Goal: Information Seeking & Learning: Learn about a topic

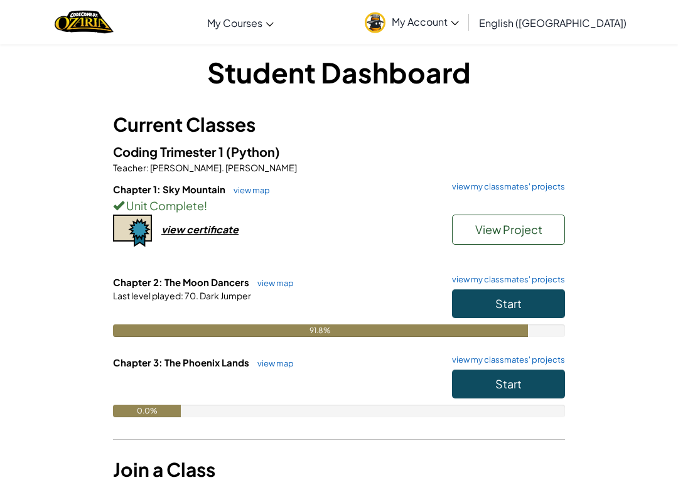
scroll to position [10, 0]
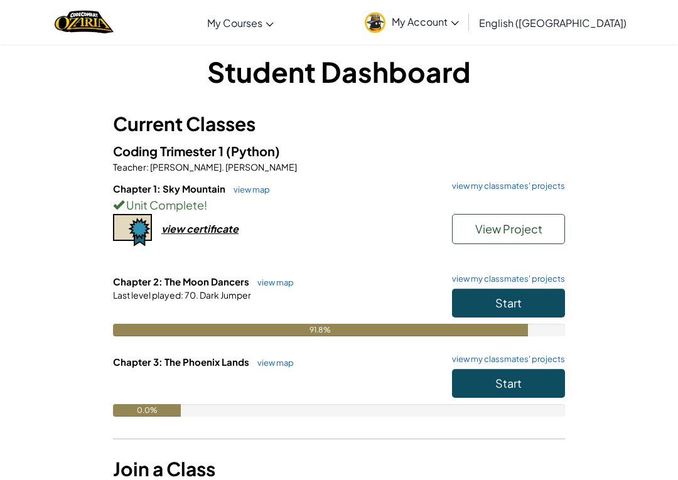
click at [533, 309] on button "Start" at bounding box center [508, 304] width 113 height 29
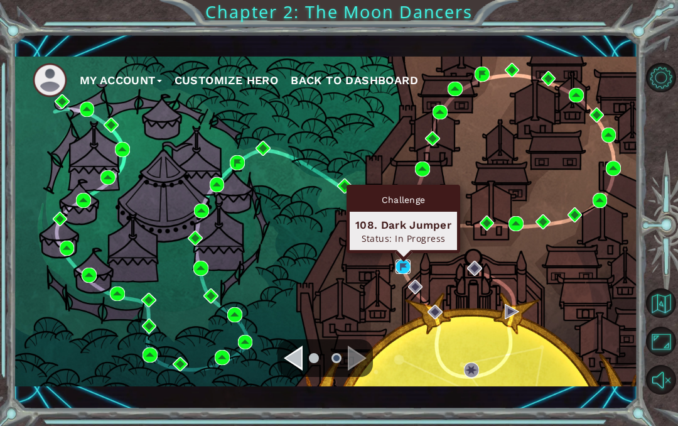
click at [399, 268] on img at bounding box center [403, 266] width 15 height 15
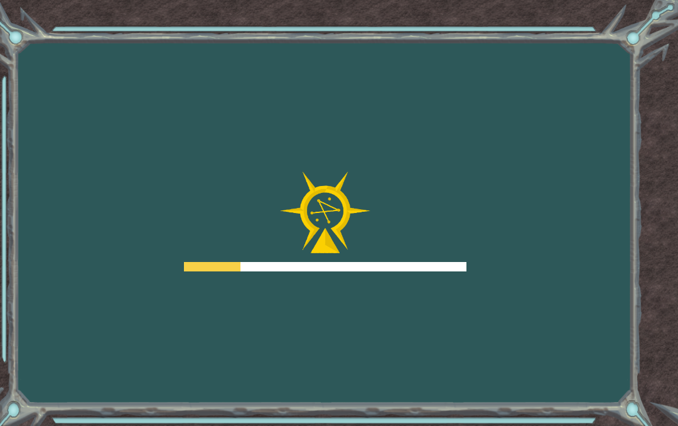
click at [399, 268] on div at bounding box center [325, 266] width 283 height 9
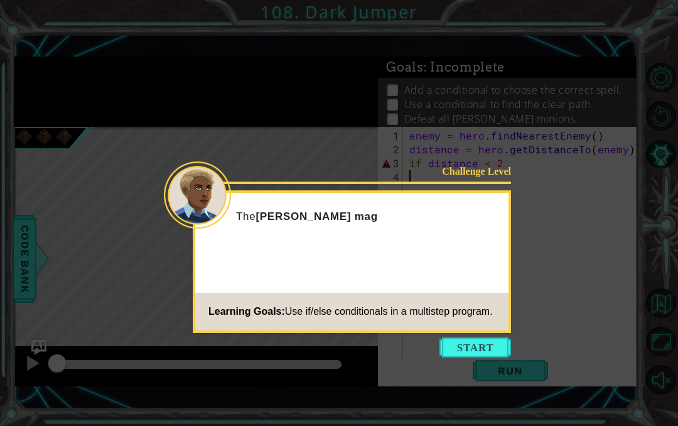
click at [497, 254] on div "Challenge Level The [PERSON_NAME] mag Learning Goals: Use if/else conditionals …" at bounding box center [352, 261] width 318 height 143
click at [474, 330] on footer "Learning Goals: Use if/else conditionals in a multistep program." at bounding box center [351, 312] width 313 height 38
click at [477, 332] on div "Challenge Level The [PERSON_NAME] mage is pretty sneaky. It's going to take a L…" at bounding box center [352, 261] width 318 height 143
click at [475, 332] on div "Challenge Level The [PERSON_NAME] mage is pretty sneaky. It's going to take a f…" at bounding box center [352, 261] width 318 height 143
click at [478, 338] on button "Start" at bounding box center [476, 347] width 72 height 20
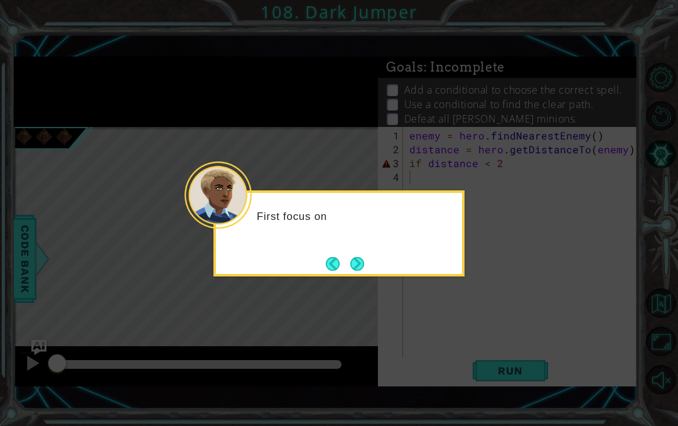
click at [364, 259] on button "Next" at bounding box center [357, 264] width 14 height 14
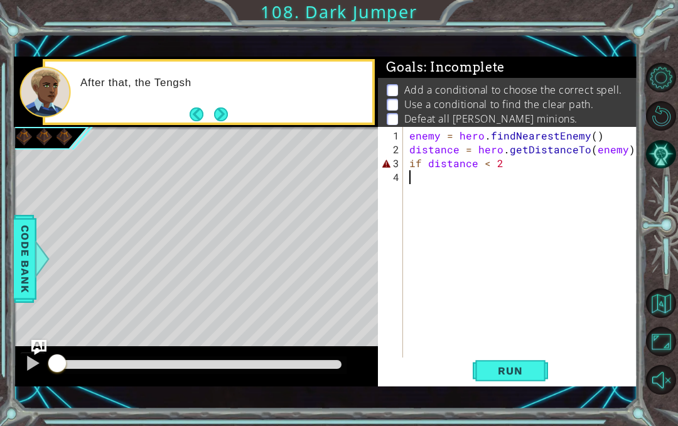
click at [407, 162] on div "enemy = hero . findNearestEnemy ( ) distance = hero . getDistanceTo ( enemy ) i…" at bounding box center [521, 244] width 228 height 235
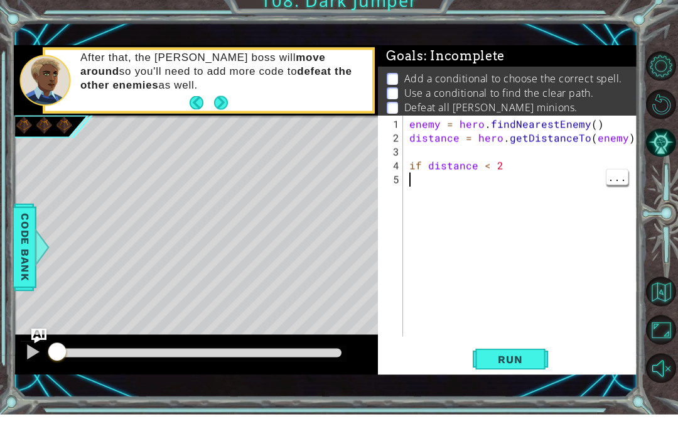
click at [477, 192] on div "enemy = hero . findNearestEnemy ( ) distance = hero . getDistanceTo ( enemy ) i…" at bounding box center [524, 253] width 234 height 249
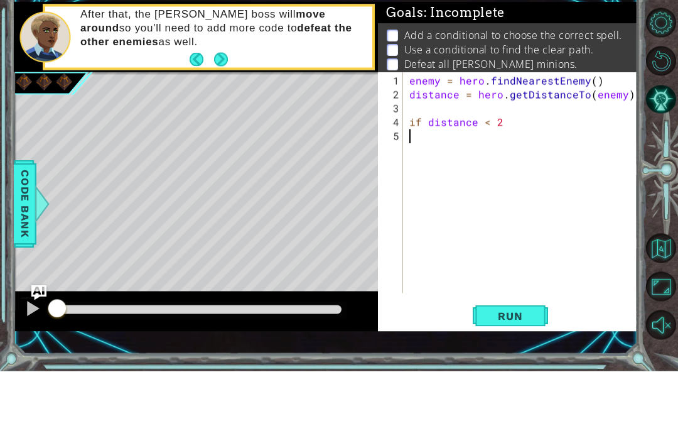
click at [521, 364] on span "Run" at bounding box center [510, 370] width 50 height 13
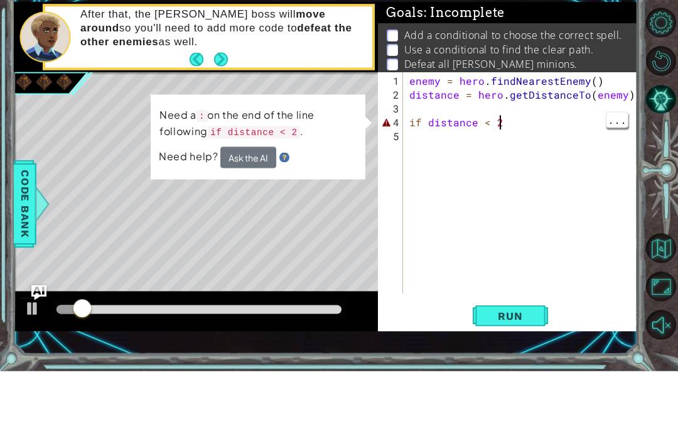
scroll to position [16, 23]
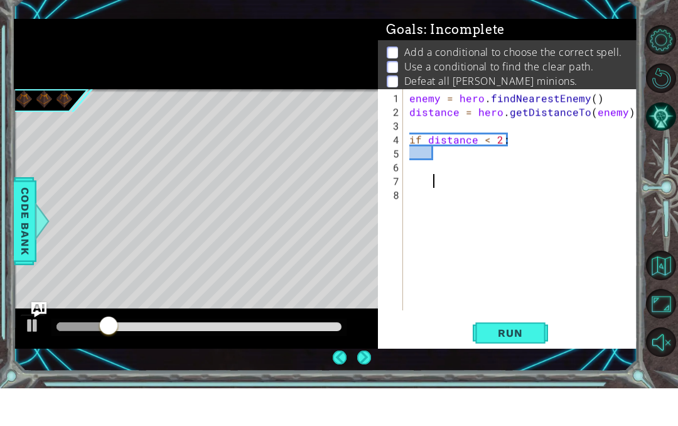
click at [528, 357] on button "Run" at bounding box center [510, 370] width 75 height 26
click at [522, 364] on span "Run" at bounding box center [510, 370] width 50 height 13
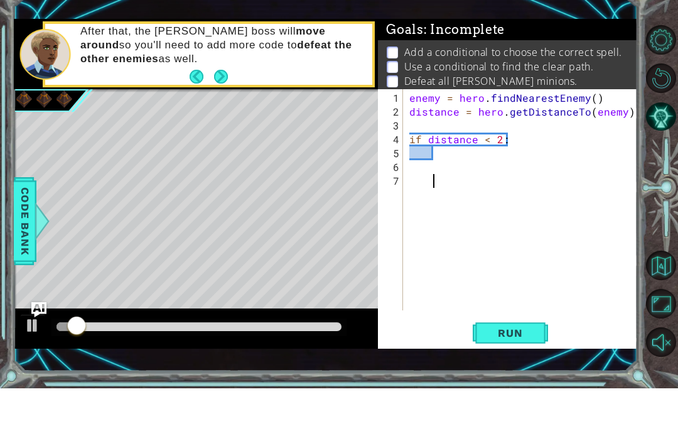
click at [504, 364] on span "Run" at bounding box center [510, 370] width 50 height 13
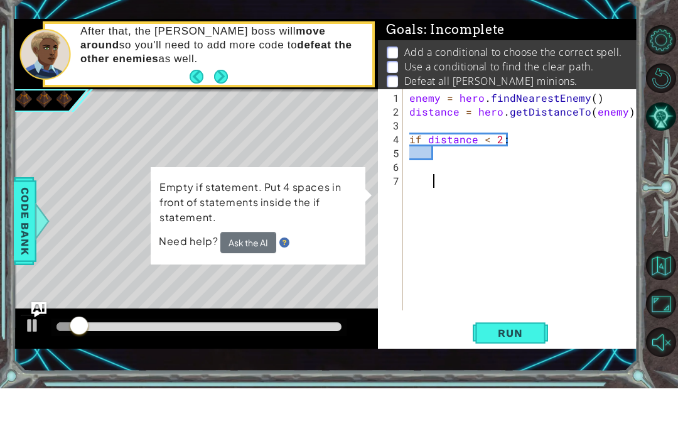
click at [670, 101] on button "Restart Level" at bounding box center [661, 116] width 30 height 30
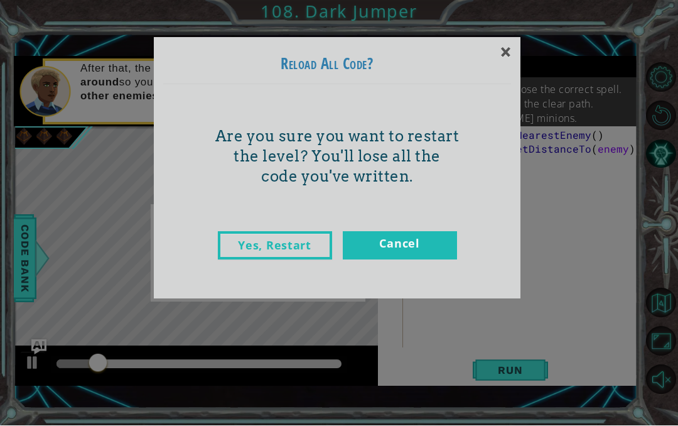
click at [303, 232] on link "Yes, Restart" at bounding box center [275, 246] width 114 height 28
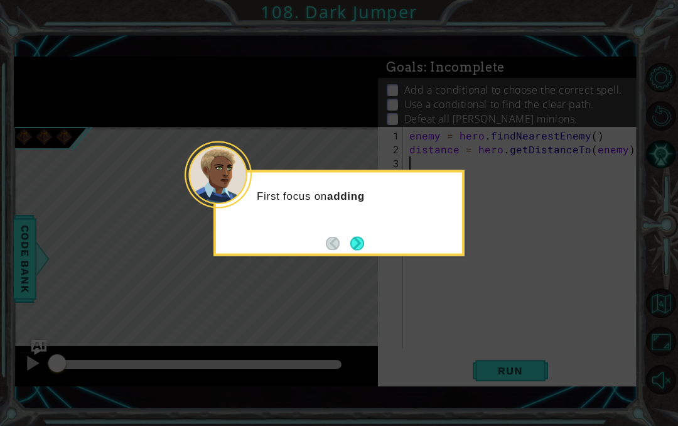
click at [359, 237] on button "Next" at bounding box center [357, 243] width 14 height 14
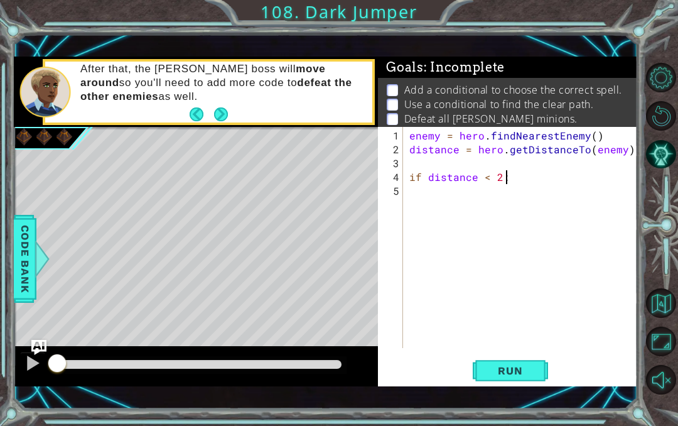
scroll to position [16, 28]
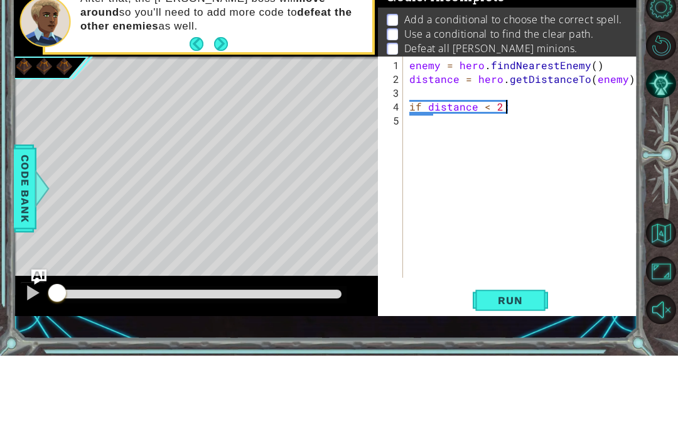
click at [521, 364] on span "Run" at bounding box center [510, 370] width 50 height 13
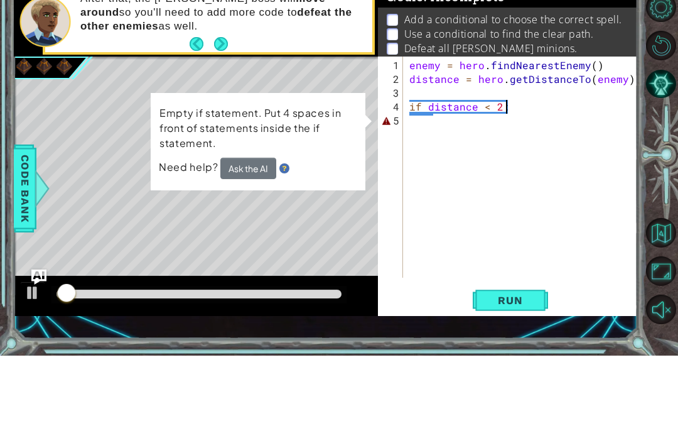
click at [535, 364] on span "Run" at bounding box center [510, 370] width 50 height 13
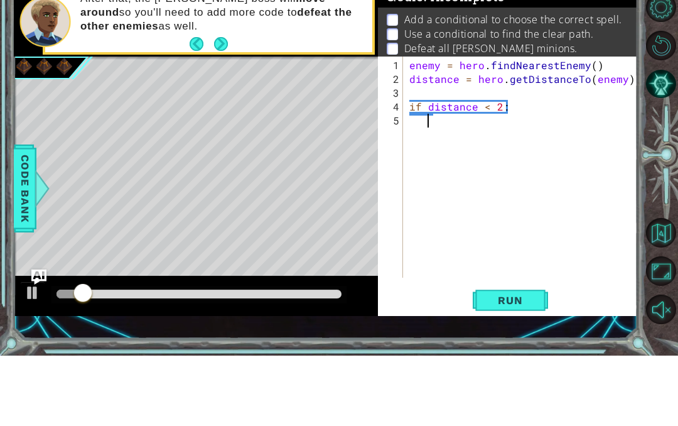
click at [528, 364] on span "Run" at bounding box center [510, 370] width 50 height 13
click at [501, 364] on span "Run" at bounding box center [510, 370] width 50 height 13
click at [525, 357] on button "Run" at bounding box center [510, 370] width 75 height 26
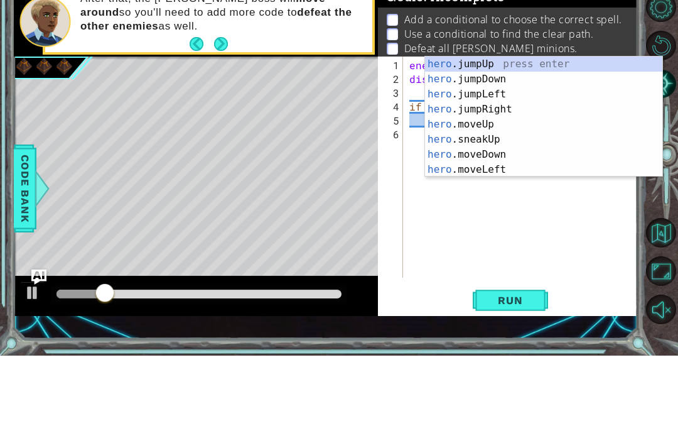
scroll to position [241, 0]
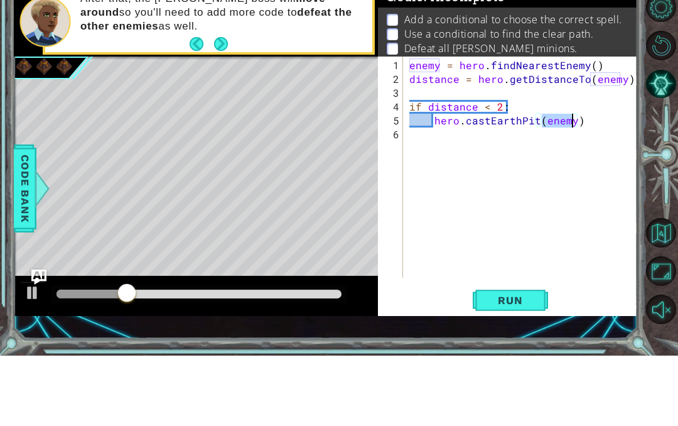
click at [494, 364] on span "Run" at bounding box center [510, 370] width 50 height 13
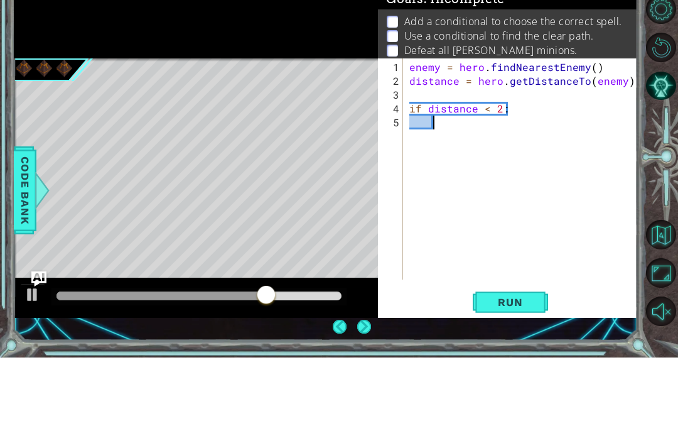
scroll to position [1, 0]
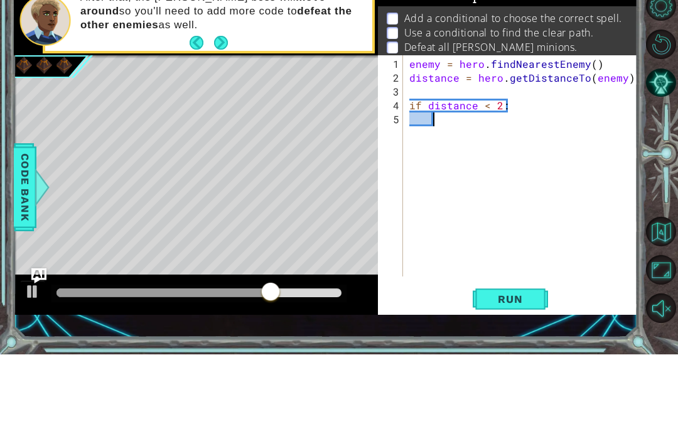
click at [517, 357] on button "Run" at bounding box center [510, 370] width 75 height 26
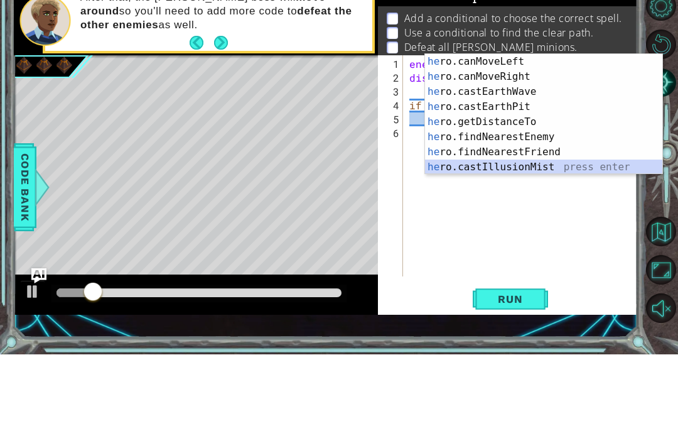
scroll to position [241, 0]
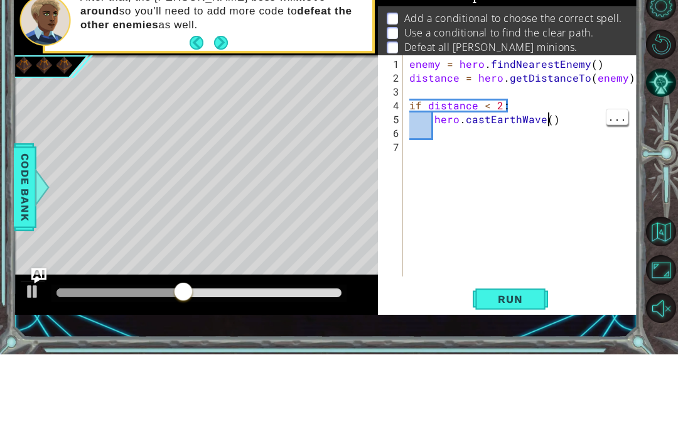
click at [551, 129] on div "enemy = hero . findNearestEnemy ( ) distance = hero . getDistanceTo ( enemy ) i…" at bounding box center [524, 253] width 234 height 249
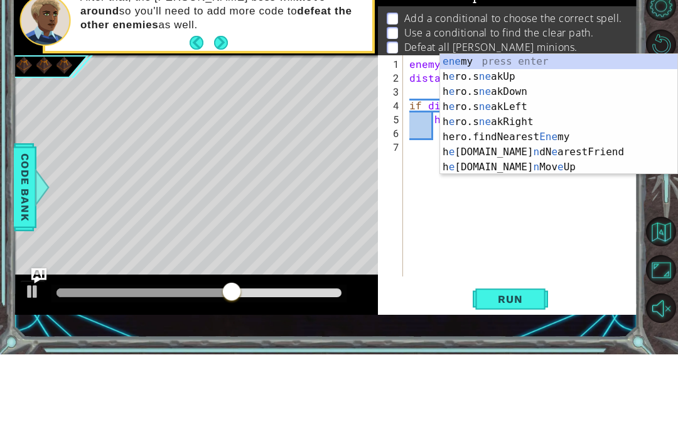
scroll to position [16, 40]
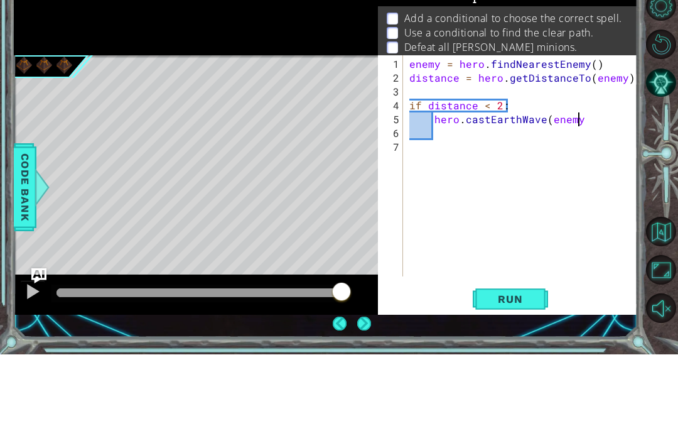
click at [468, 129] on div "enemy = hero . findNearestEnemy ( ) distance = hero . getDistanceTo ( enemy ) i…" at bounding box center [524, 253] width 234 height 249
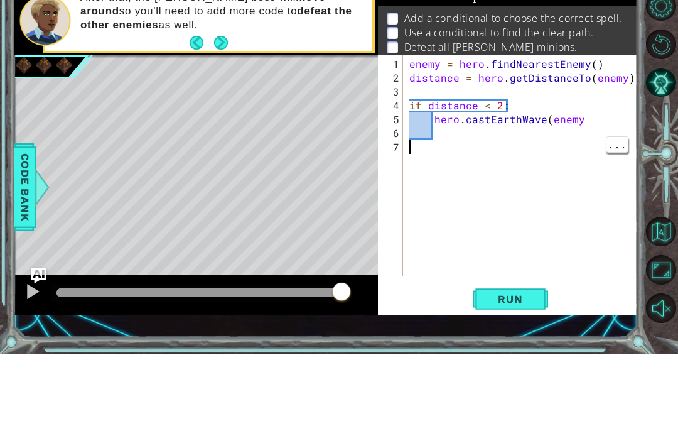
click at [526, 364] on span "Run" at bounding box center [510, 370] width 50 height 13
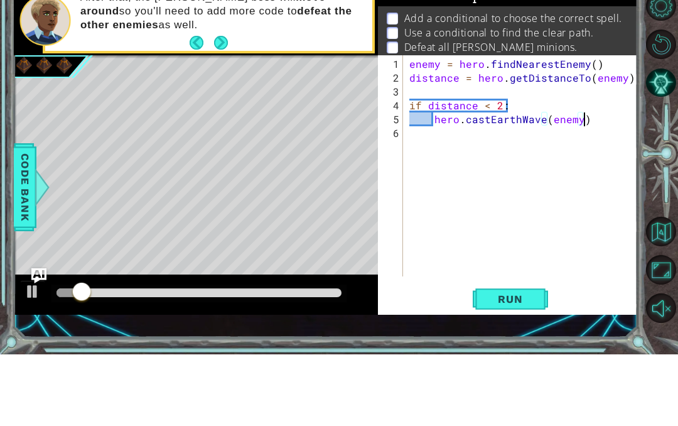
scroll to position [16, 23]
click at [515, 364] on span "Run" at bounding box center [510, 370] width 50 height 13
click at [521, 357] on button "Run" at bounding box center [510, 370] width 75 height 26
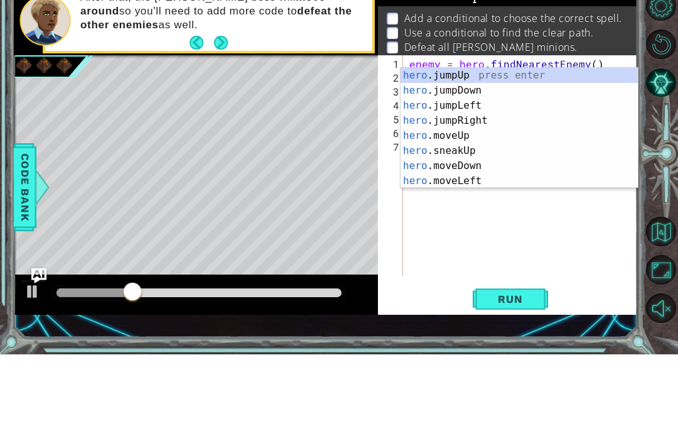
scroll to position [0, 0]
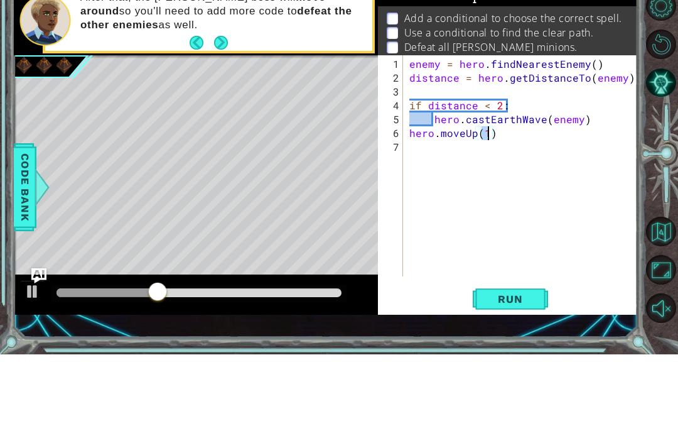
click at [530, 364] on span "Run" at bounding box center [510, 370] width 50 height 13
click at [15, 220] on span "Code Bank" at bounding box center [25, 258] width 20 height 77
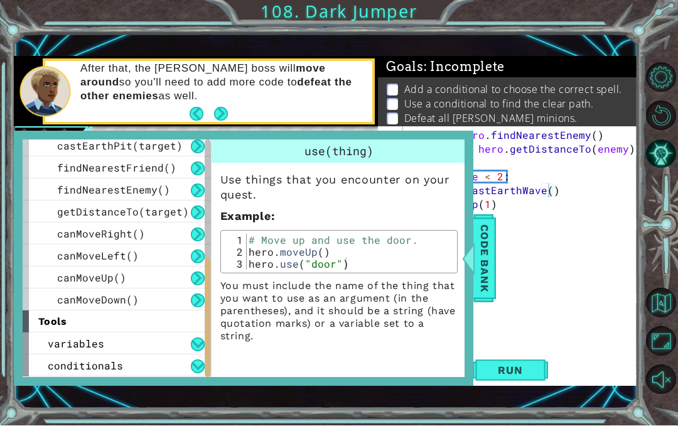
scroll to position [379, 0]
click at [83, 355] on div "conditionals" at bounding box center [117, 366] width 188 height 22
click at [110, 361] on span "conditionals" at bounding box center [85, 365] width 75 height 13
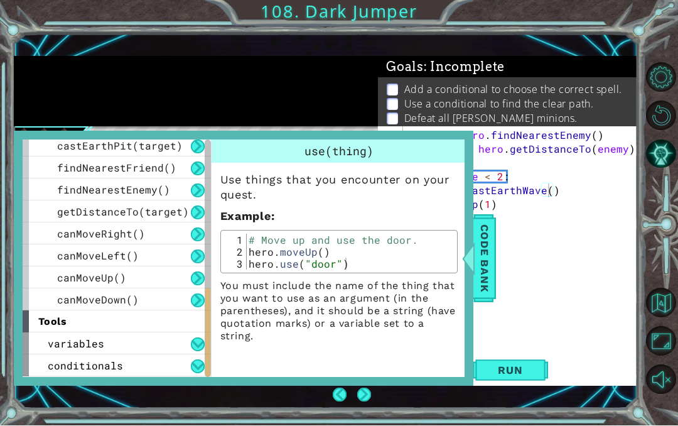
click at [188, 370] on div "conditionals" at bounding box center [117, 366] width 188 height 22
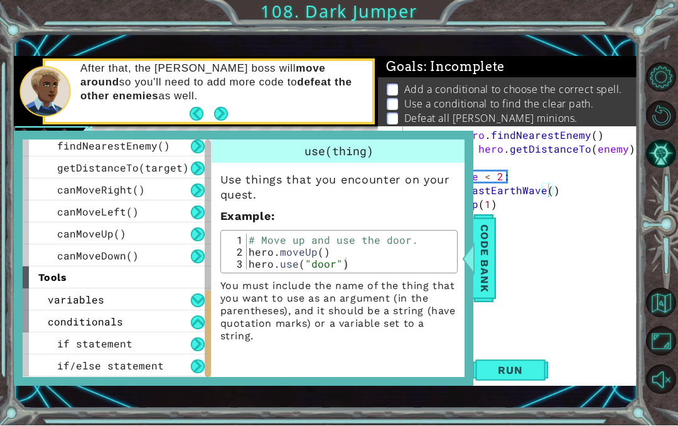
scroll to position [423, 0]
click at [109, 369] on span "if/else statement" at bounding box center [110, 365] width 107 height 13
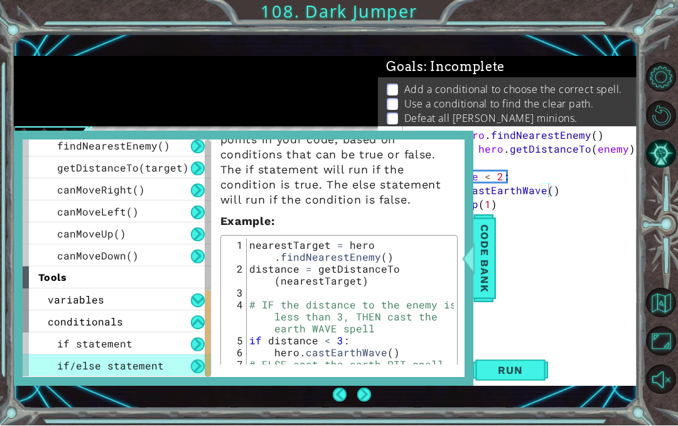
scroll to position [102, 0]
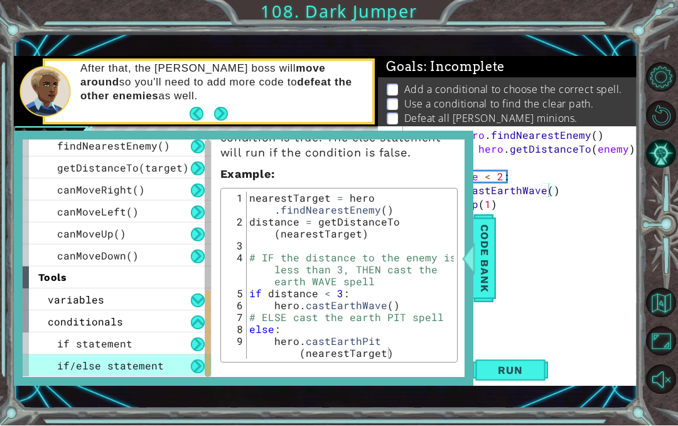
click at [491, 262] on span "Code Bank" at bounding box center [485, 258] width 20 height 77
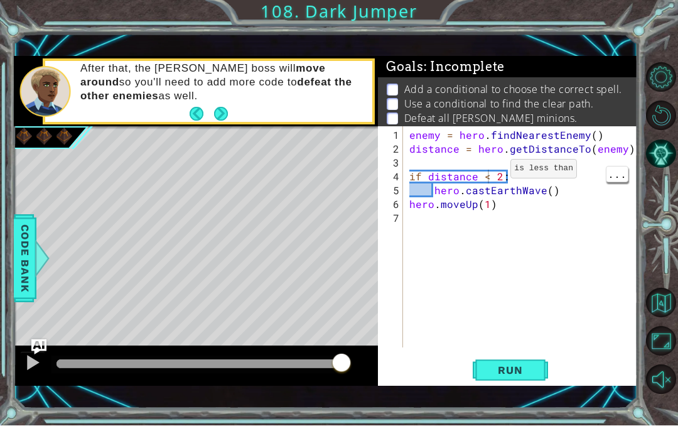
click at [489, 173] on div "enemy = hero . findNearestEnemy ( ) distance = hero . getDistanceTo ( enemy ) i…" at bounding box center [524, 253] width 234 height 249
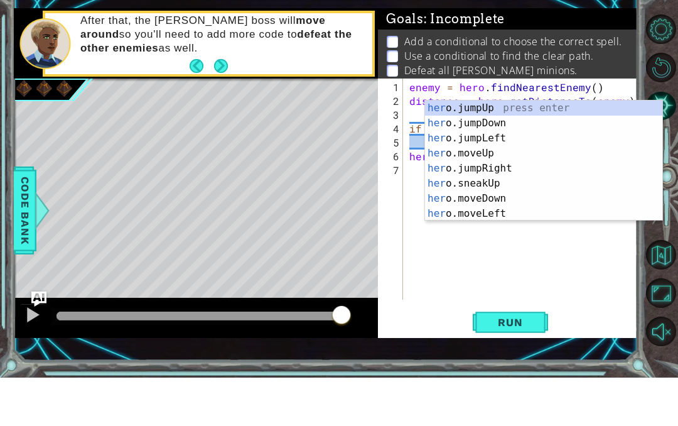
scroll to position [241, 0]
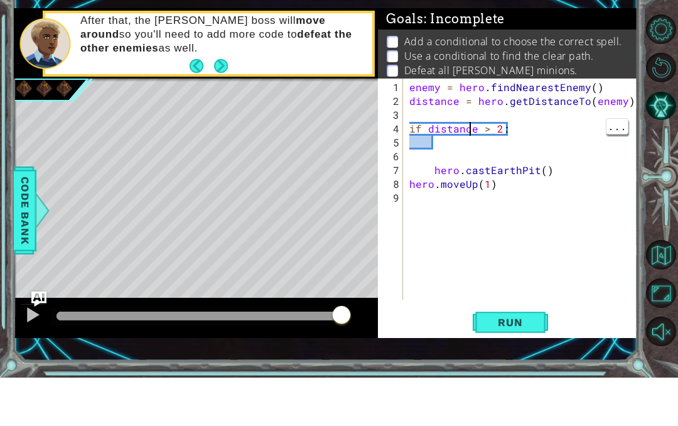
click at [467, 129] on div "enemy = hero . findNearestEnemy ( ) distance = hero . getDistanceTo ( enemy ) i…" at bounding box center [524, 253] width 234 height 249
click at [450, 141] on div "enemy = hero . findNearestEnemy ( ) distance = hero . getDistanceTo ( enemy ) i…" at bounding box center [524, 253] width 234 height 249
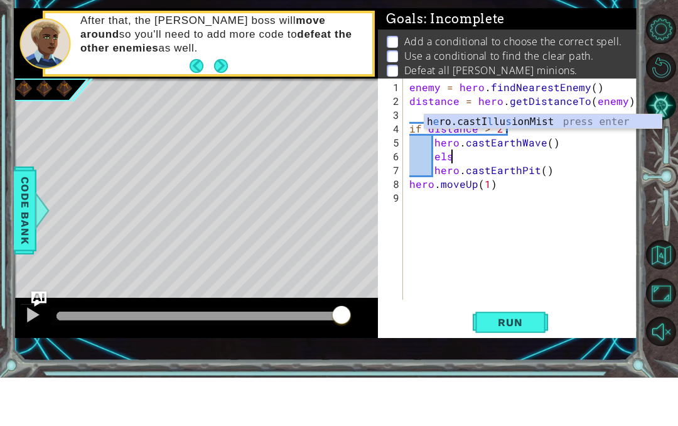
scroll to position [16, 40]
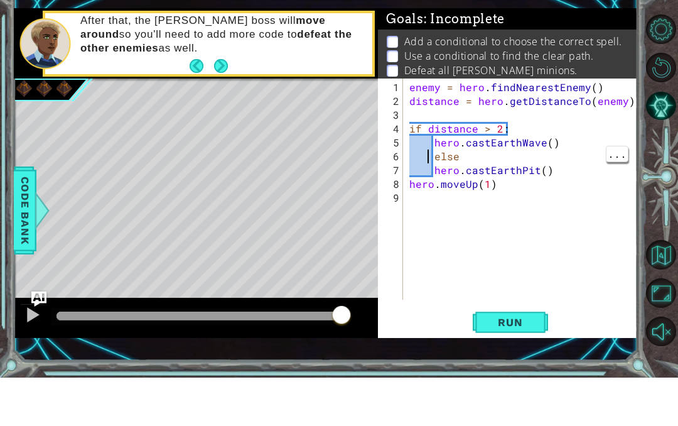
click at [433, 149] on div "enemy = hero . findNearestEnemy ( ) distance = hero . getDistanceTo ( enemy ) i…" at bounding box center [524, 253] width 234 height 249
click at [544, 172] on div "enemy = hero . findNearestEnemy ( ) distance = hero . getDistanceTo ( enemy ) i…" at bounding box center [524, 253] width 234 height 249
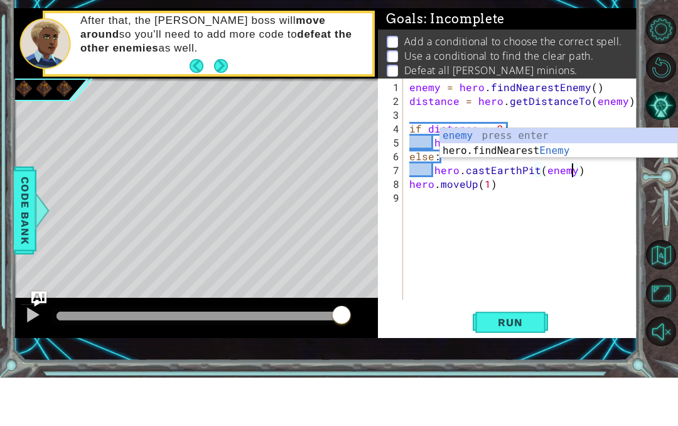
scroll to position [16, 46]
click at [540, 357] on button "Run" at bounding box center [510, 370] width 75 height 26
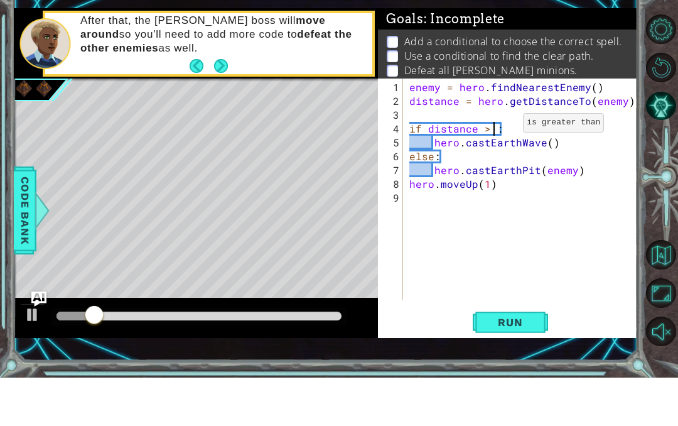
scroll to position [16, 23]
click at [521, 364] on span "Run" at bounding box center [510, 370] width 50 height 13
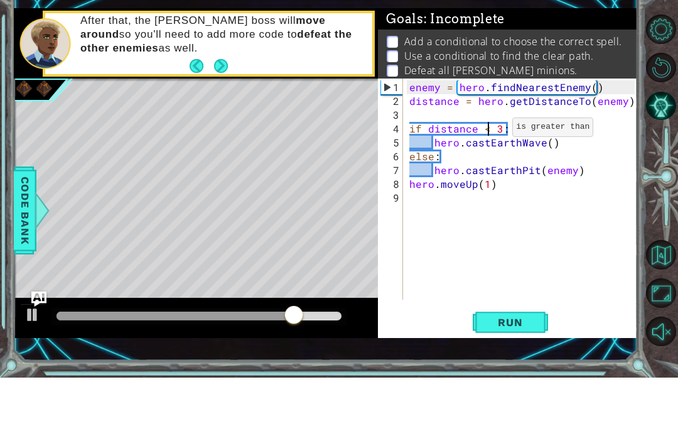
click at [658, 190] on div at bounding box center [662, 228] width 31 height 111
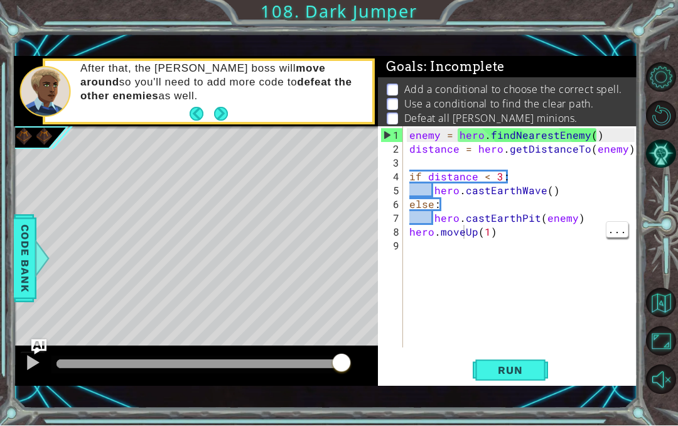
click at [464, 236] on div "enemy = hero . findNearestEnemy ( ) distance = hero . getDistanceTo ( enemy ) i…" at bounding box center [524, 253] width 234 height 249
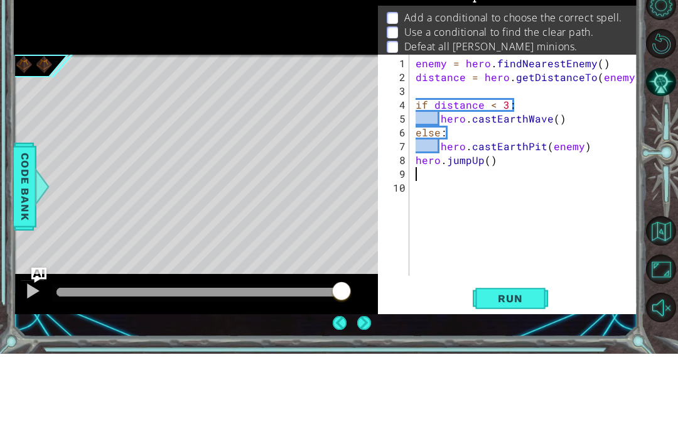
scroll to position [1, 0]
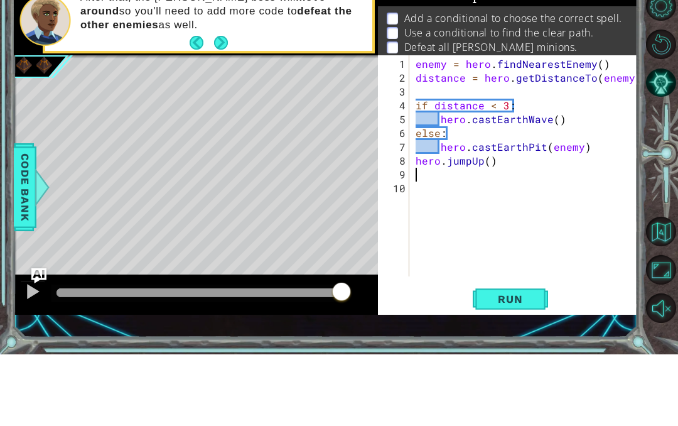
click at [521, 276] on div "enemy = hero . findNearestEnemy ( ) distance = hero . getDistanceTo ( enemy ) i…" at bounding box center [527, 253] width 229 height 249
click at [514, 364] on span "Run" at bounding box center [510, 370] width 50 height 13
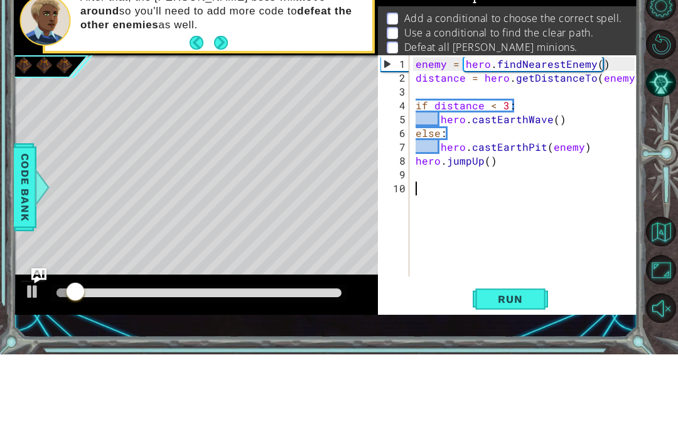
click at [526, 364] on span "Run" at bounding box center [510, 370] width 50 height 13
click at [516, 364] on span "Run" at bounding box center [510, 370] width 50 height 13
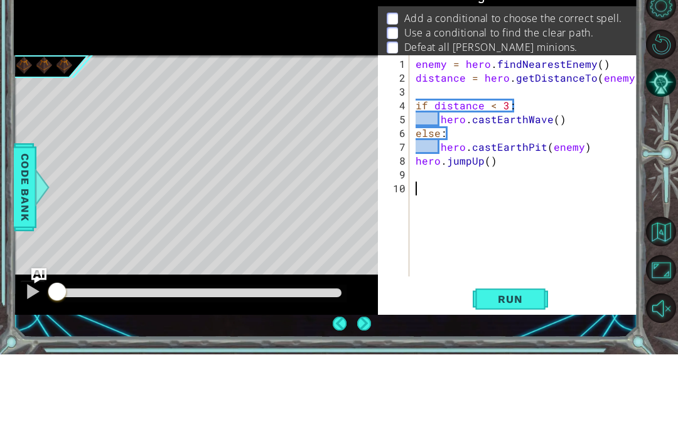
click at [519, 364] on span "Run" at bounding box center [510, 370] width 50 height 13
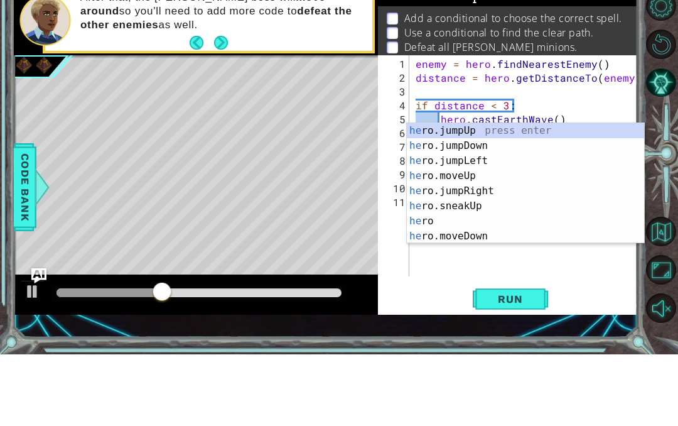
scroll to position [16, 35]
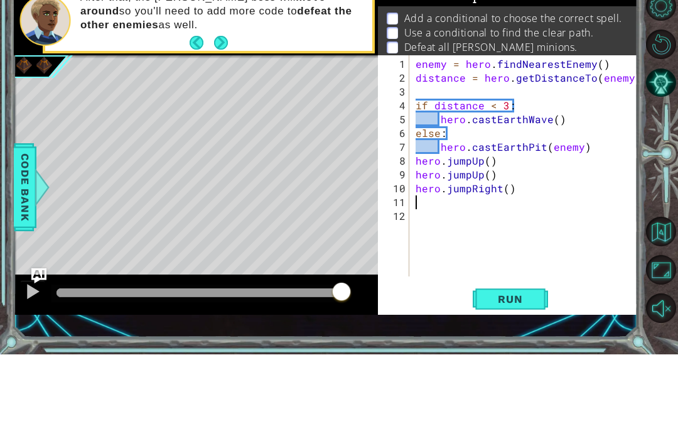
click at [517, 364] on span "Run" at bounding box center [510, 370] width 50 height 13
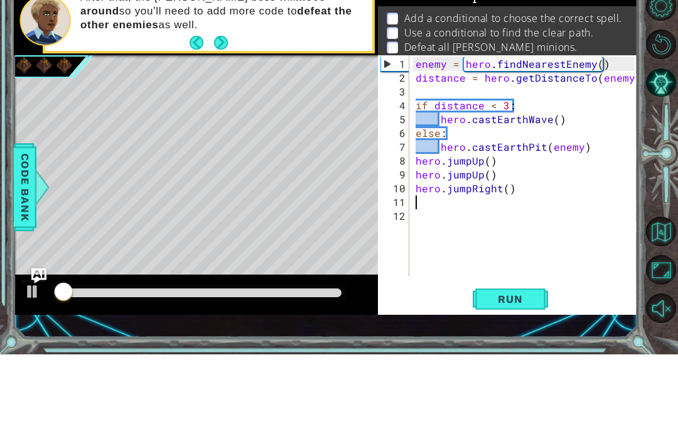
click at [528, 357] on button "Run" at bounding box center [510, 370] width 75 height 26
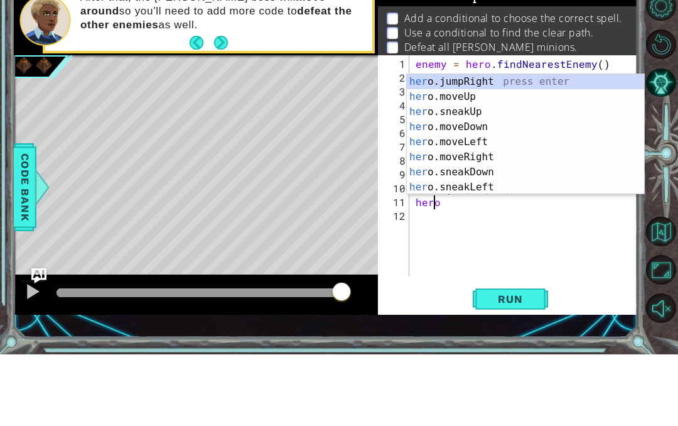
scroll to position [60, 0]
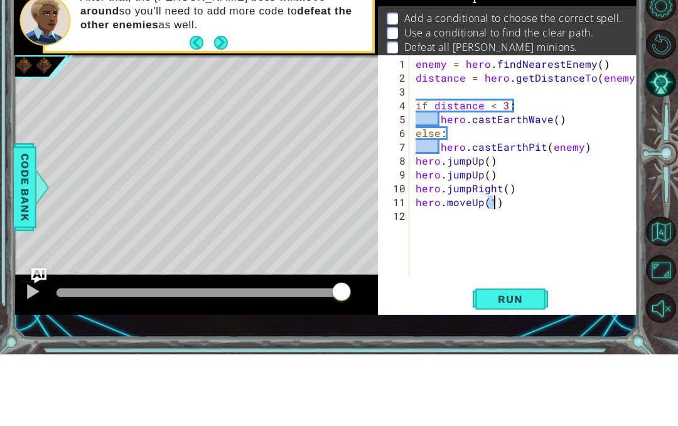
click at [658, 139] on button "AI Hint" at bounding box center [661, 154] width 30 height 30
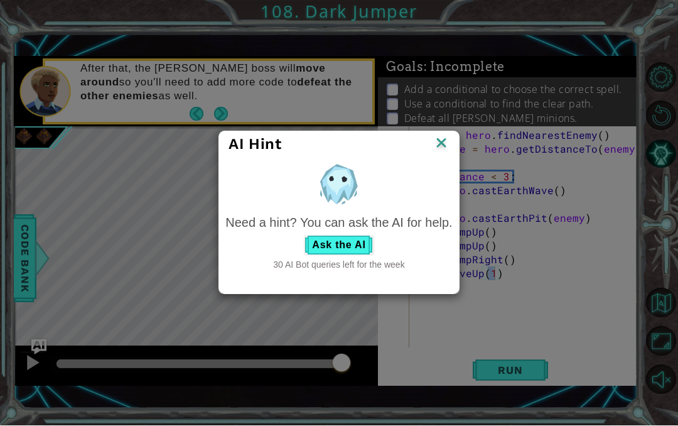
click at [355, 241] on button "Ask the AI" at bounding box center [339, 246] width 70 height 20
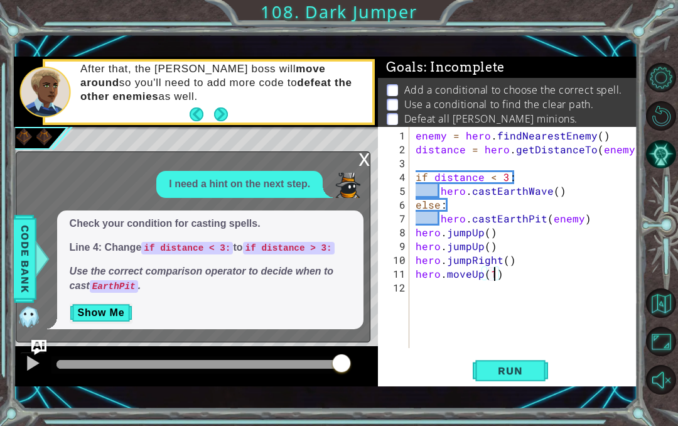
click at [367, 165] on div "x" at bounding box center [364, 158] width 11 height 13
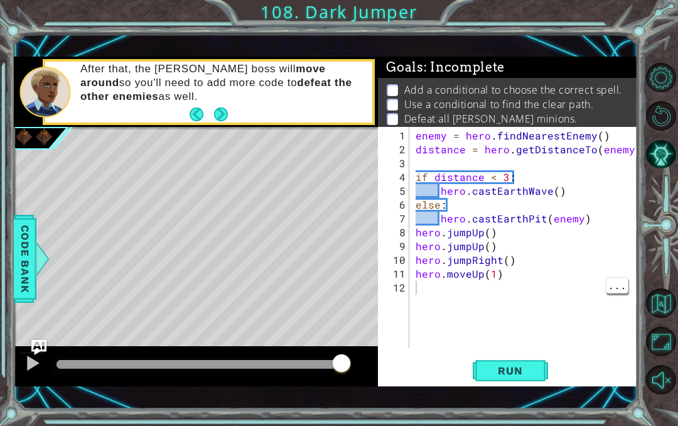
click at [518, 291] on div "enemy = hero . findNearestEnemy ( ) distance = hero . getDistanceTo ( enemy ) i…" at bounding box center [527, 253] width 229 height 249
click at [507, 276] on div "enemy = hero . findNearestEnemy ( ) distance = hero . getDistanceTo ( enemy ) i…" at bounding box center [527, 253] width 229 height 249
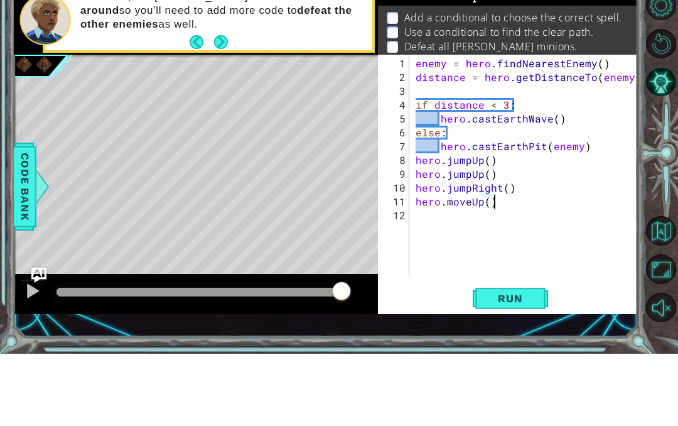
scroll to position [1, 0]
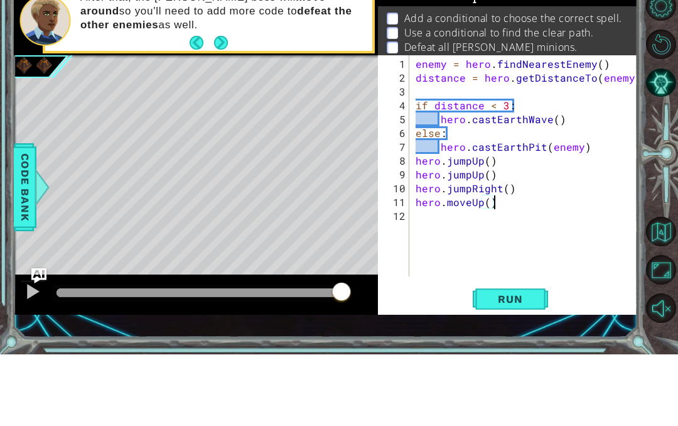
click at [534, 364] on span "Run" at bounding box center [510, 370] width 50 height 13
click at [494, 357] on button "Run" at bounding box center [510, 370] width 75 height 26
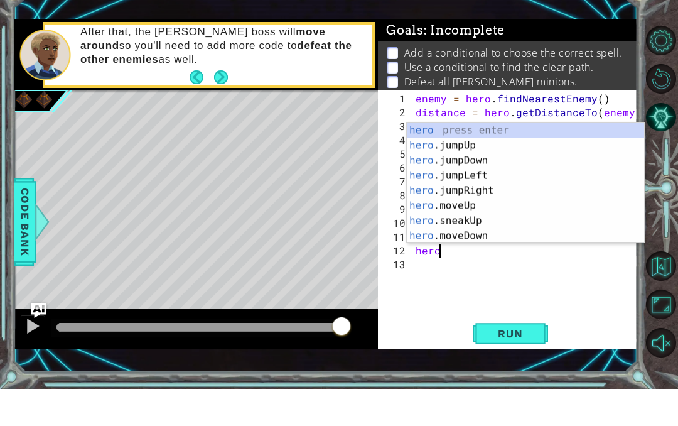
scroll to position [16, 40]
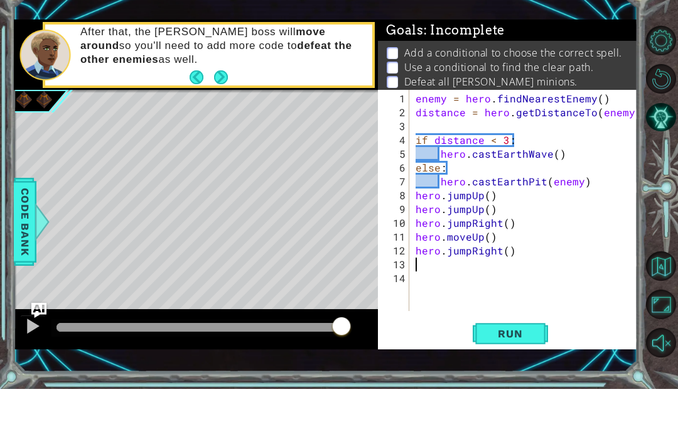
click at [541, 357] on button "Run" at bounding box center [510, 370] width 75 height 26
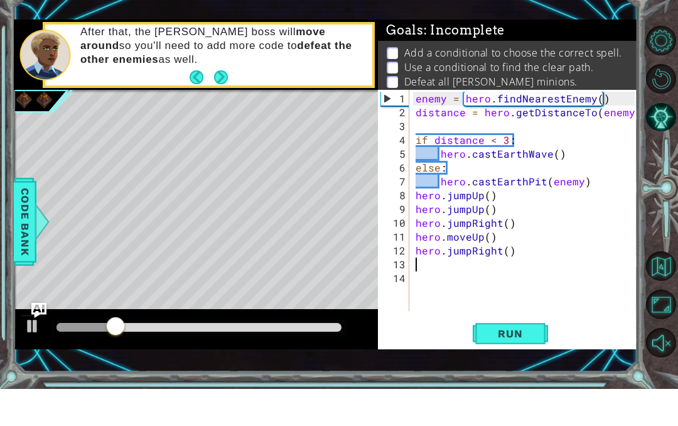
click at [533, 364] on span "Run" at bounding box center [510, 370] width 50 height 13
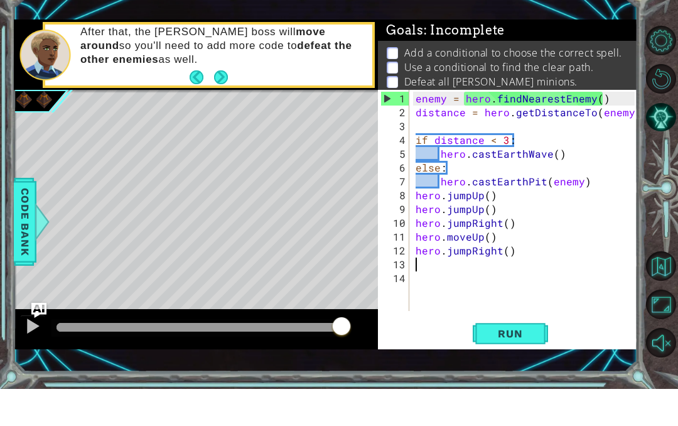
click at [529, 357] on button "Run" at bounding box center [510, 370] width 75 height 26
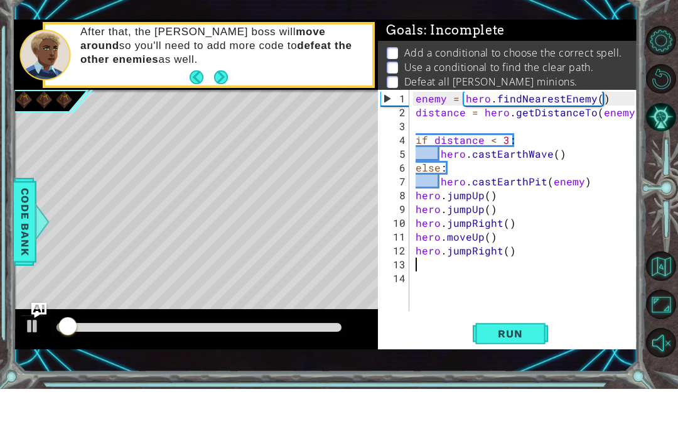
click at [551, 357] on div "Run" at bounding box center [510, 370] width 259 height 26
click at [545, 357] on button "Run" at bounding box center [510, 370] width 75 height 26
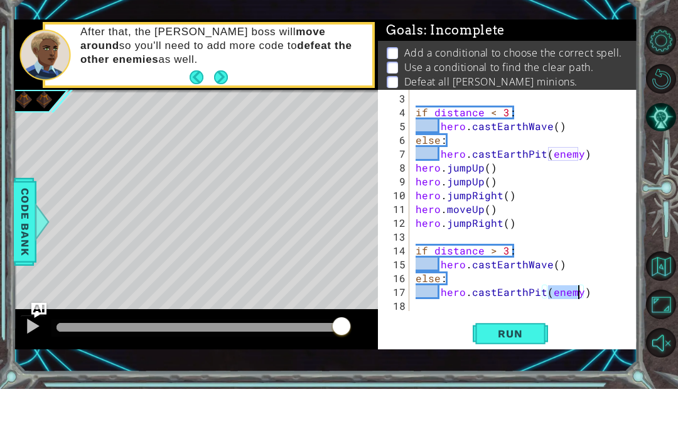
scroll to position [0, 0]
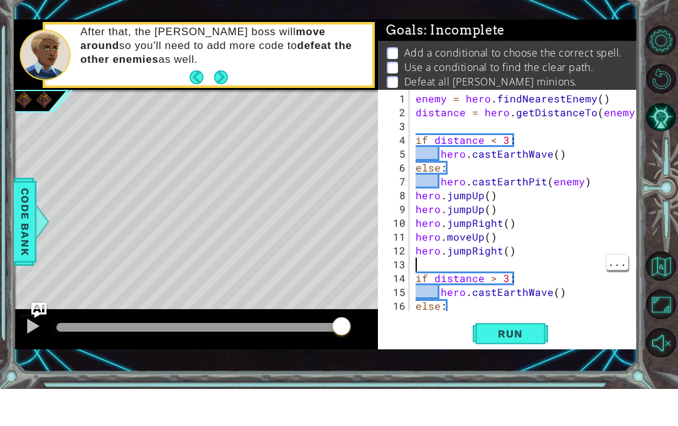
click at [625, 258] on div at bounding box center [628, 251] width 13 height 249
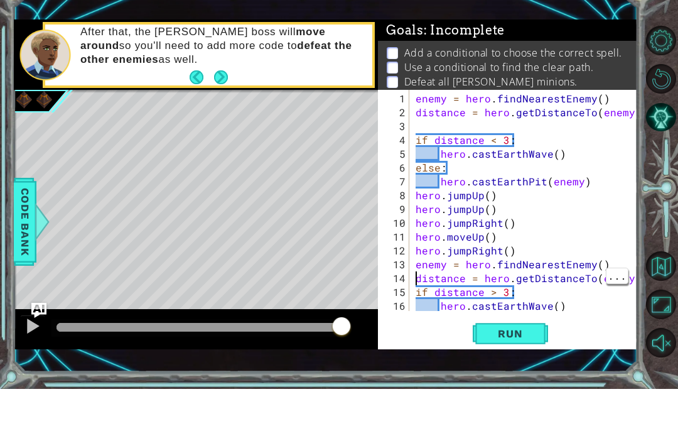
click at [416, 293] on div "enemy = hero . findNearestEnemy ( ) distance = hero . getDistanceTo ( enemy ) i…" at bounding box center [527, 253] width 228 height 249
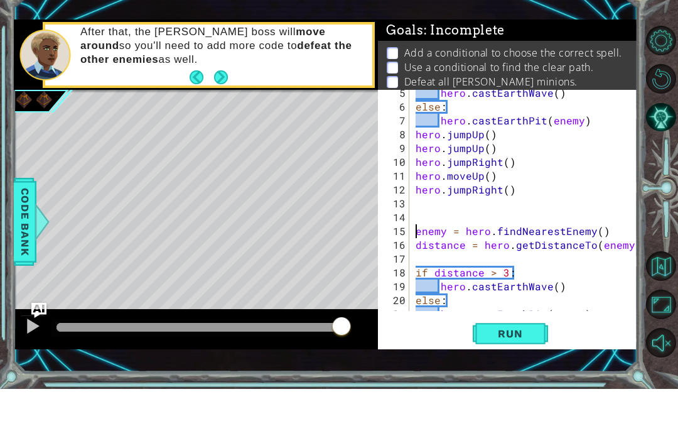
scroll to position [83, 0]
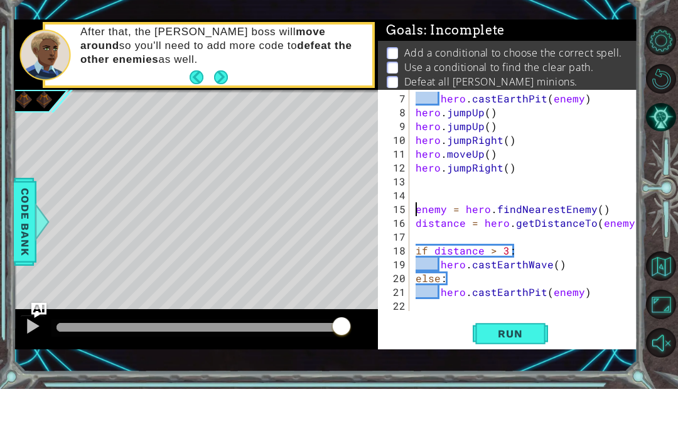
click at [513, 357] on button "Run" at bounding box center [510, 370] width 75 height 26
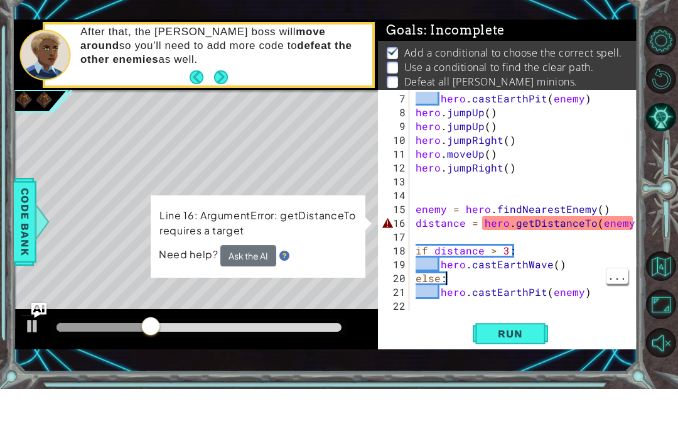
click at [605, 276] on div "hero . castEarthPit ( enemy ) hero . jumpUp ( ) hero . jumpUp ( ) hero . jumpRi…" at bounding box center [527, 253] width 228 height 249
click at [532, 364] on span "Run" at bounding box center [510, 370] width 50 height 13
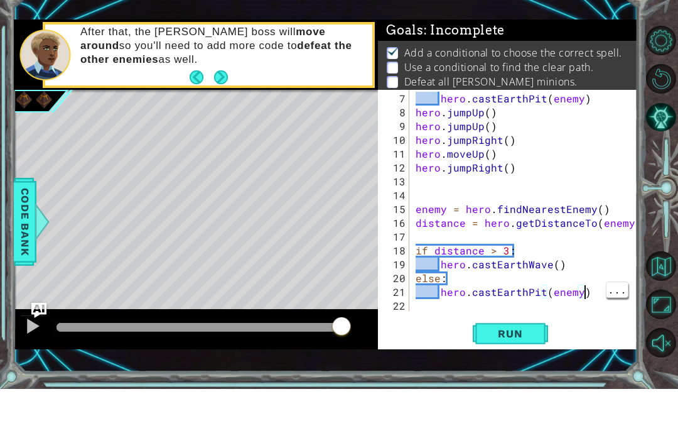
click at [506, 364] on span "Run" at bounding box center [510, 370] width 50 height 13
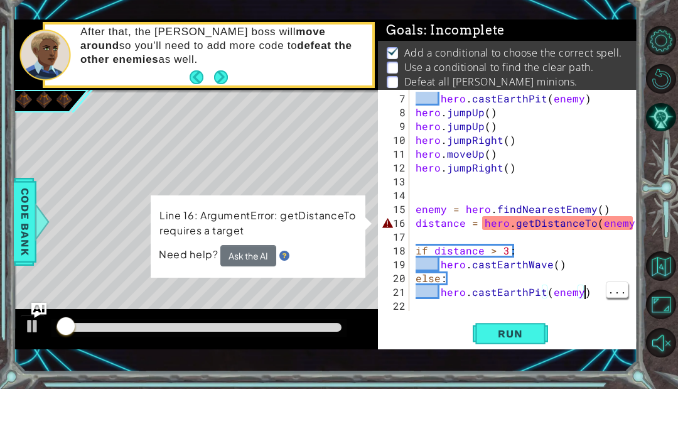
click at [529, 364] on span "Run" at bounding box center [510, 370] width 50 height 13
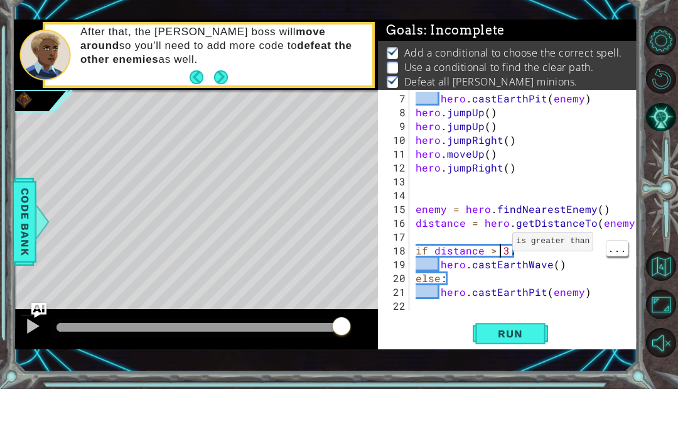
click at [499, 246] on div "hero . castEarthPit ( enemy ) hero . jumpUp ( ) hero . jumpUp ( ) hero . jumpRi…" at bounding box center [527, 253] width 228 height 249
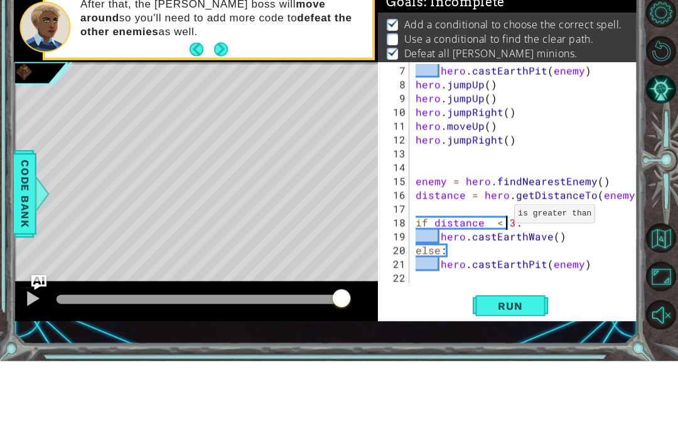
click at [534, 357] on button "Run" at bounding box center [510, 370] width 75 height 26
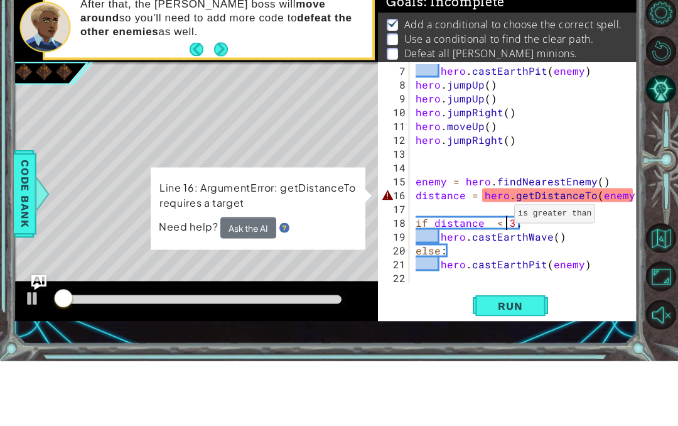
click at [519, 364] on span "Run" at bounding box center [510, 370] width 50 height 13
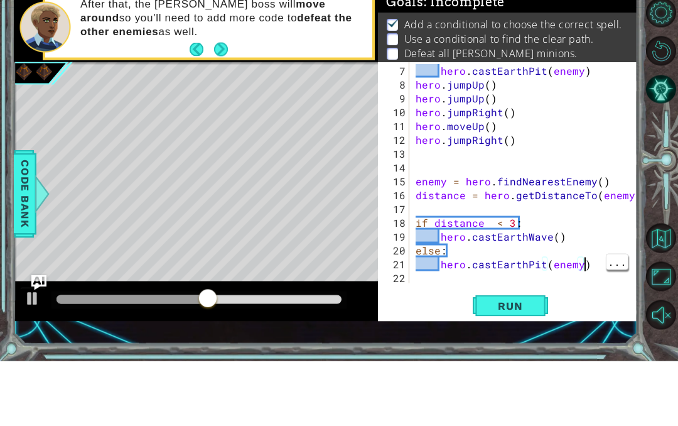
click at [526, 357] on button "Run" at bounding box center [510, 370] width 75 height 26
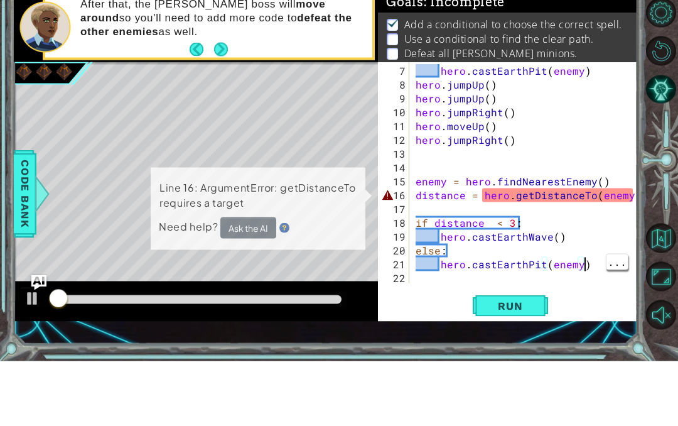
click at [526, 364] on span "Run" at bounding box center [510, 370] width 50 height 13
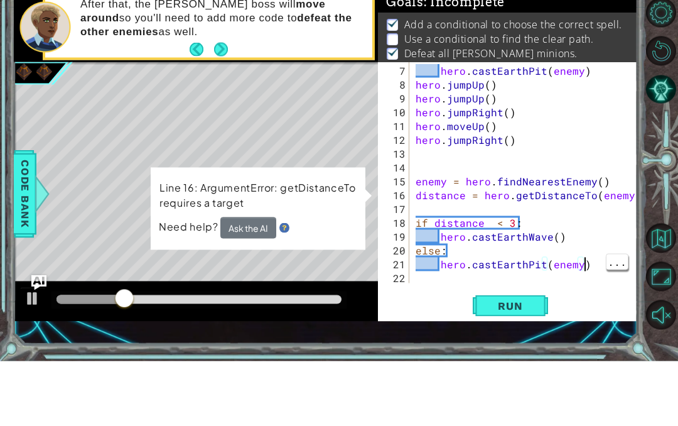
click at [222, 106] on button "Next" at bounding box center [221, 114] width 17 height 17
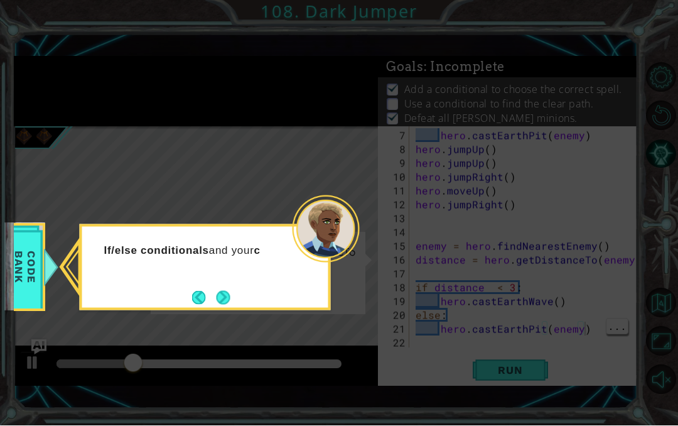
click at [225, 298] on button "Next" at bounding box center [223, 298] width 14 height 14
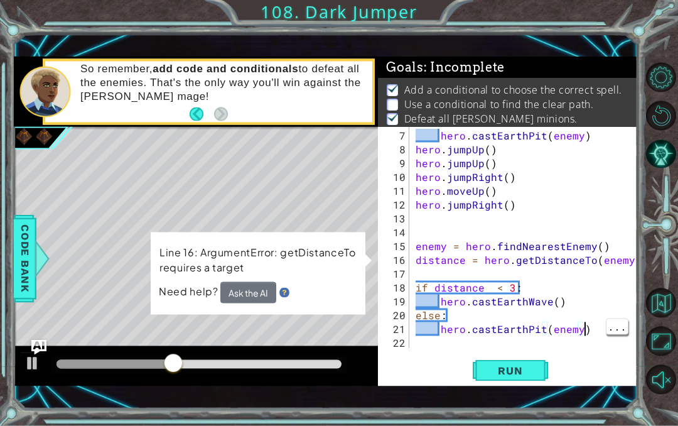
click at [414, 273] on div "hero . castEarthPit ( enemy ) hero . jumpUp ( ) hero . jumpUp ( ) hero . jumpRi…" at bounding box center [527, 253] width 228 height 249
click at [409, 268] on div "17" at bounding box center [395, 274] width 29 height 14
click at [421, 265] on div "hero . castEarthPit ( enemy ) hero . jumpUp ( ) hero . jumpUp ( ) hero . jumpRi…" at bounding box center [527, 253] width 228 height 249
click at [420, 251] on div "hero . castEarthPit ( enemy ) hero . jumpUp ( ) hero . jumpUp ( ) hero . jumpRi…" at bounding box center [527, 253] width 228 height 249
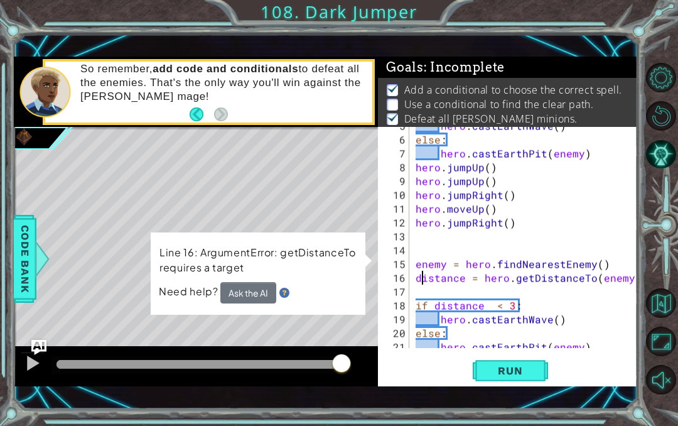
scroll to position [82, 0]
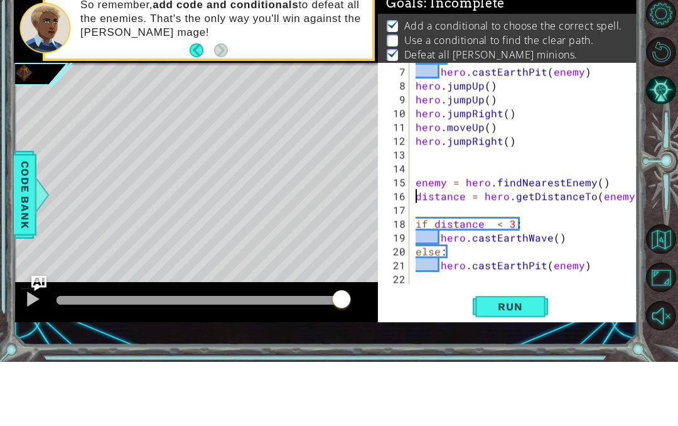
click at [529, 364] on span "Run" at bounding box center [510, 370] width 50 height 13
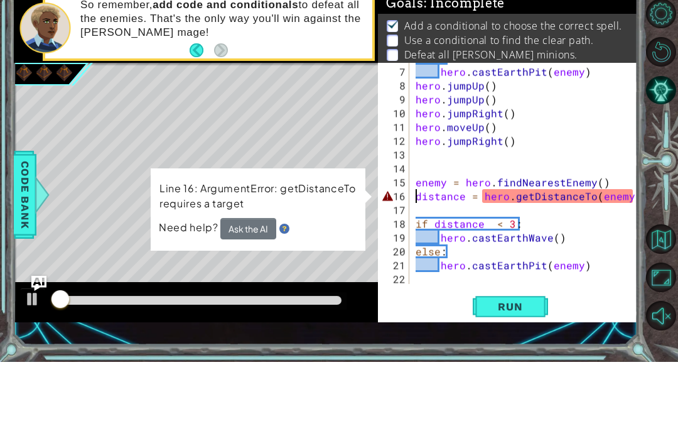
click at [27, 355] on div at bounding box center [32, 363] width 16 height 16
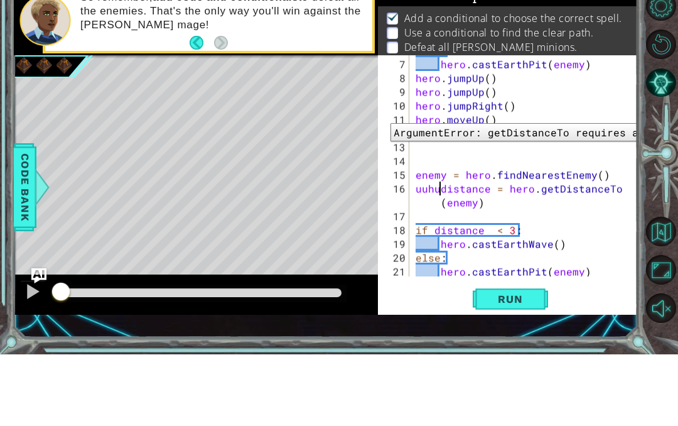
scroll to position [16, 40]
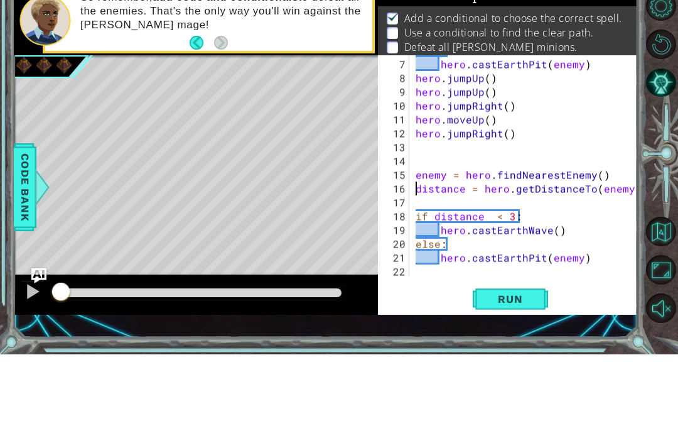
click at [529, 364] on span "Run" at bounding box center [510, 370] width 50 height 13
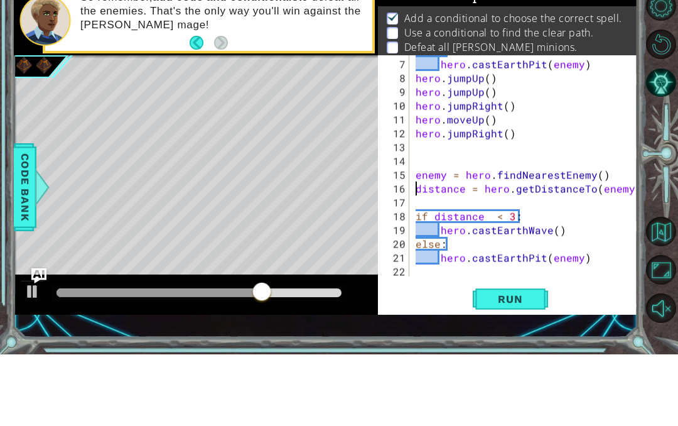
click at [512, 364] on span "Run" at bounding box center [510, 370] width 50 height 13
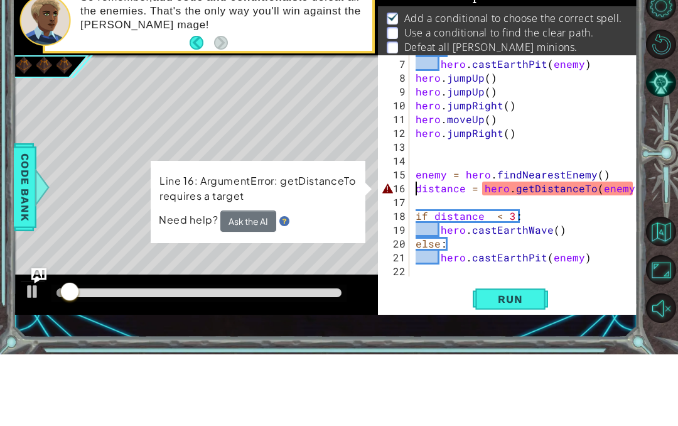
click at [507, 364] on span "Run" at bounding box center [510, 370] width 50 height 13
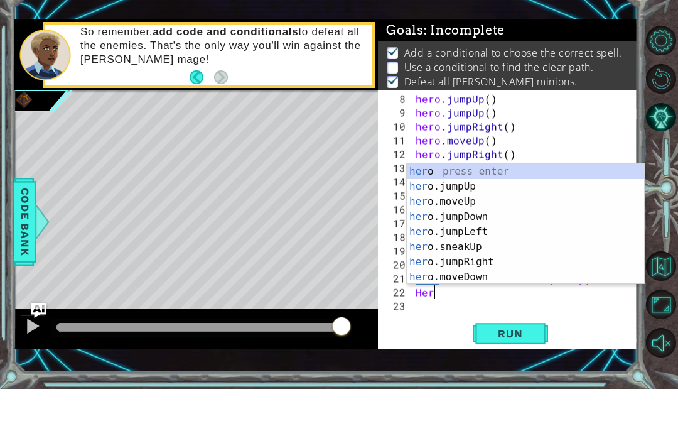
scroll to position [16, 35]
type textarea "abcde fg"
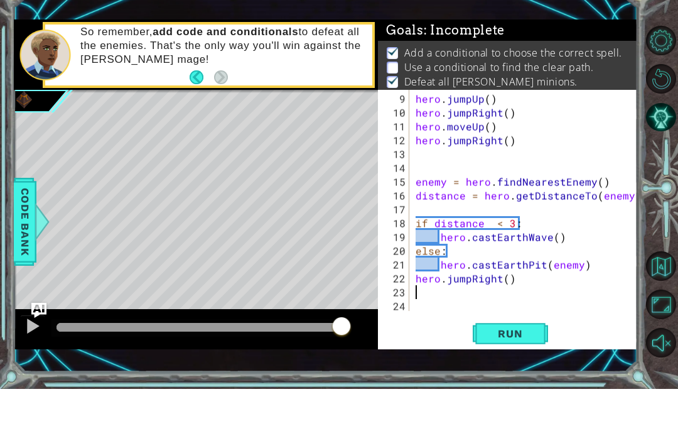
scroll to position [111, 0]
